Goal: Task Accomplishment & Management: Complete application form

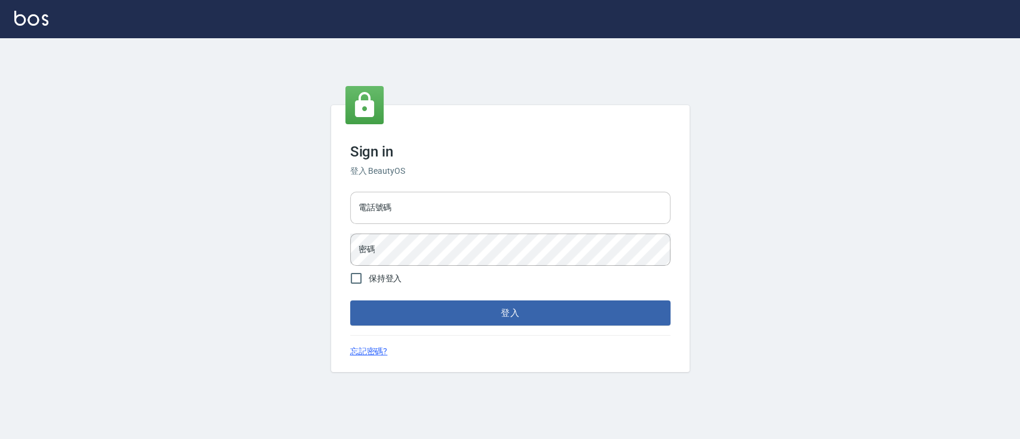
click at [449, 197] on input "電話號碼" at bounding box center [510, 208] width 320 height 32
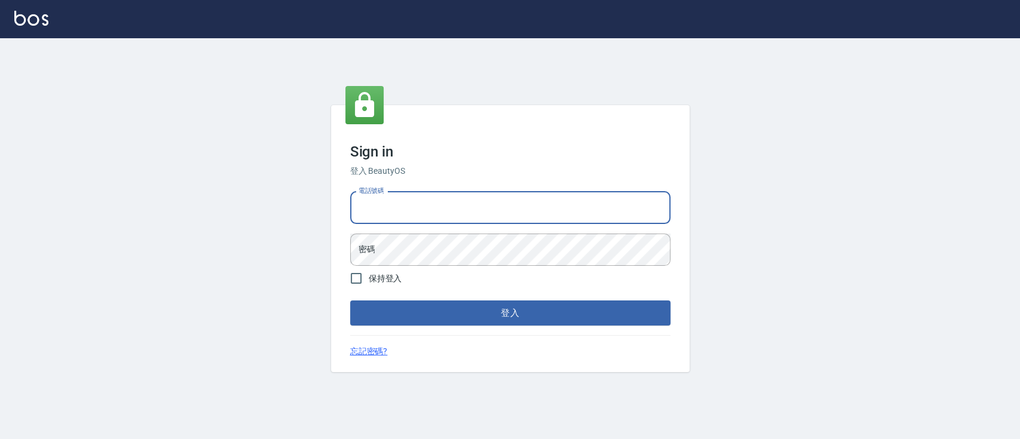
type input "0936904311"
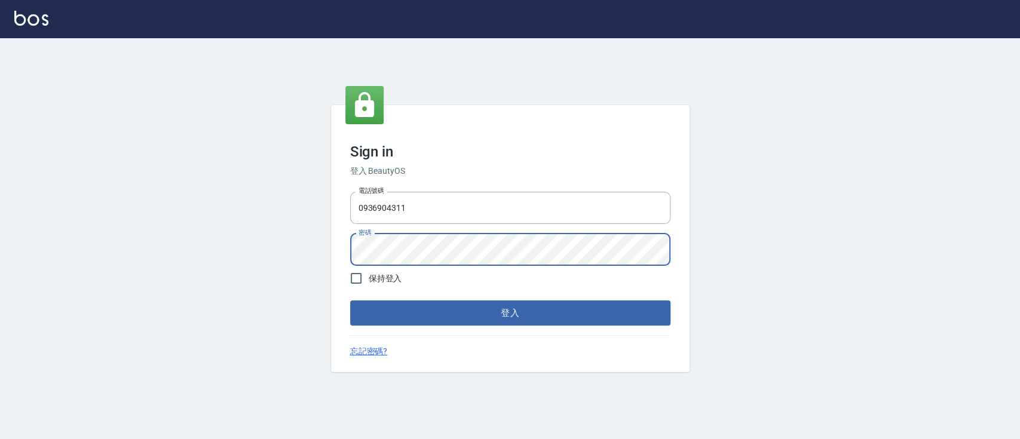
click at [350, 300] on button "登入" at bounding box center [510, 312] width 320 height 25
